Goal: Information Seeking & Learning: Learn about a topic

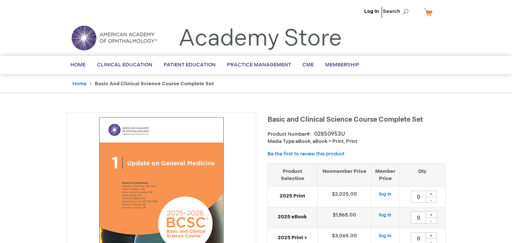
type input "0"
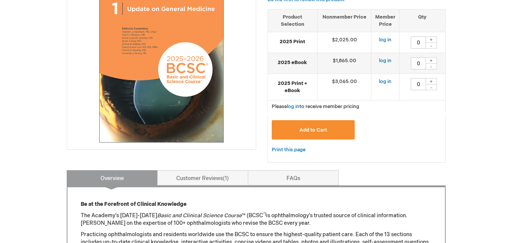
scroll to position [227, 0]
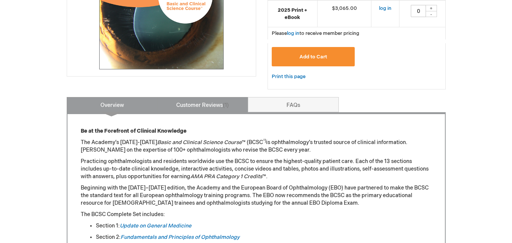
click at [209, 99] on link "Customer Reviews 1" at bounding box center [202, 104] width 91 height 15
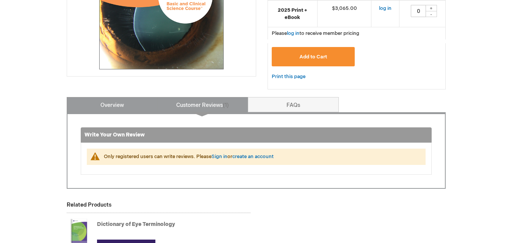
click at [122, 99] on link "Overview" at bounding box center [112, 104] width 91 height 15
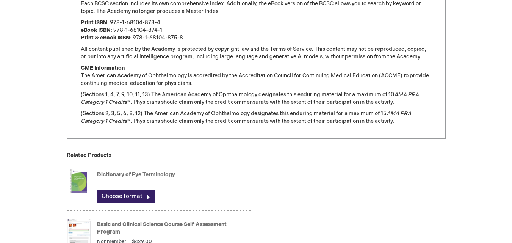
scroll to position [704, 0]
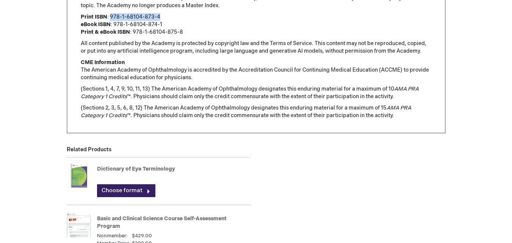
drag, startPoint x: 110, startPoint y: 15, endPoint x: 167, endPoint y: 17, distance: 56.9
click at [167, 17] on p "Print ISBN : 978-1-68104-873-4 eBook ISBN : 978-1-68104-874-1 Print & eBook ISB…" at bounding box center [256, 24] width 351 height 23
copy p "978-1-68104-873-4"
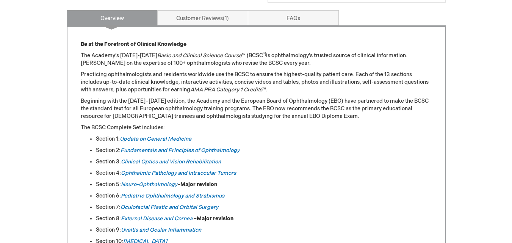
scroll to position [249, 0]
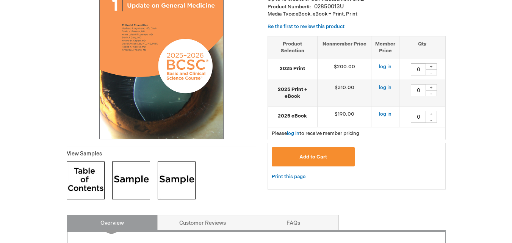
scroll to position [114, 0]
